Goal: Contribute content: Contribute content

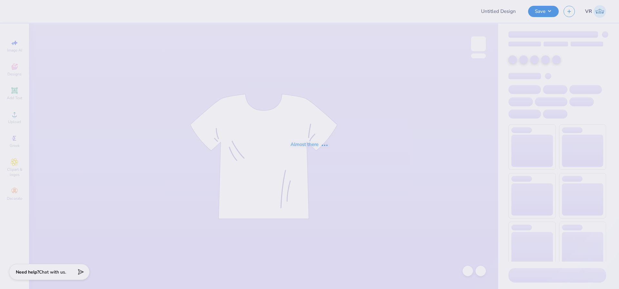
type input "axo camp"
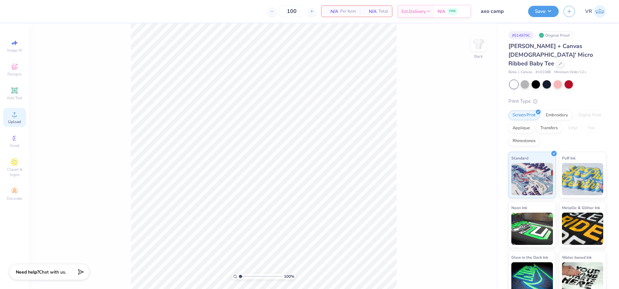
click at [19, 119] on div "Upload" at bounding box center [14, 117] width 23 height 19
click at [11, 87] on icon at bounding box center [15, 91] width 8 height 8
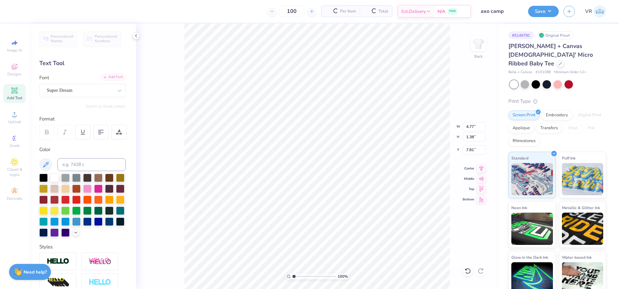
click at [107, 76] on div "Add Font" at bounding box center [112, 76] width 25 height 7
type textarea "TXT"
click at [113, 78] on div "Add Font" at bounding box center [112, 76] width 25 height 7
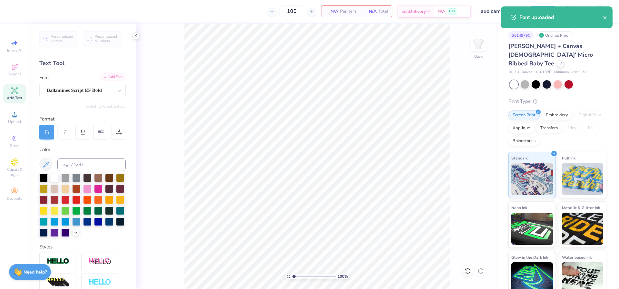
click at [104, 75] on div "Add Font" at bounding box center [112, 76] width 25 height 7
click at [14, 116] on circle at bounding box center [15, 117] width 4 height 4
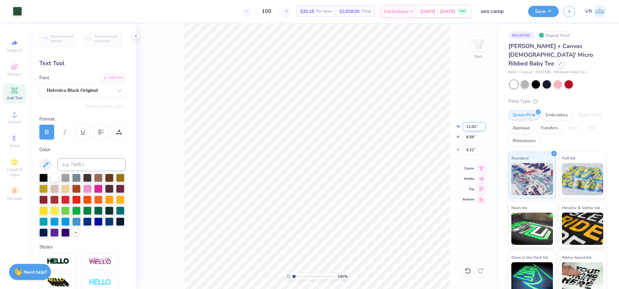
click at [468, 127] on input "11.02" at bounding box center [473, 126] width 23 height 9
type input "7.00"
type input "5.45"
click at [471, 149] on input "5.78" at bounding box center [473, 149] width 23 height 9
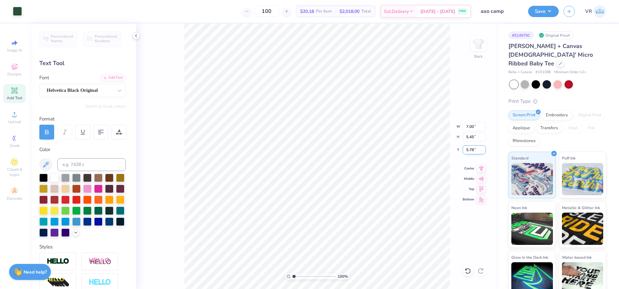
click at [471, 149] on input "5.78" at bounding box center [473, 149] width 23 height 9
click at [467, 150] on input "2.00" at bounding box center [473, 149] width 23 height 9
type input "3.00"
click at [338, 217] on li "Group" at bounding box center [345, 218] width 51 height 13
